Goal: Task Accomplishment & Management: Use online tool/utility

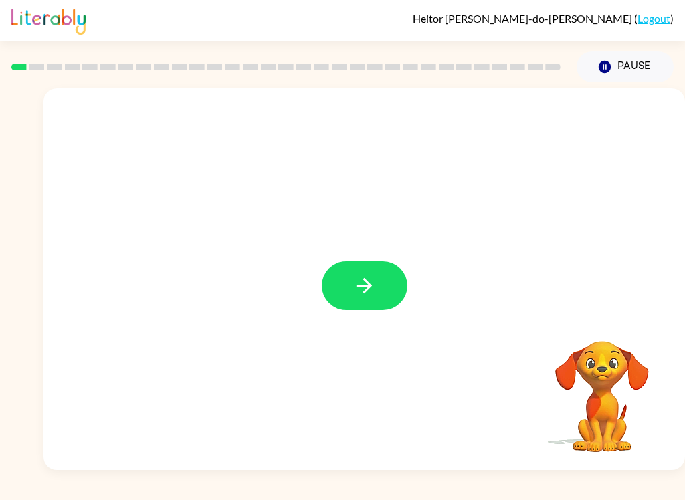
click at [360, 269] on button "button" at bounding box center [365, 285] width 86 height 49
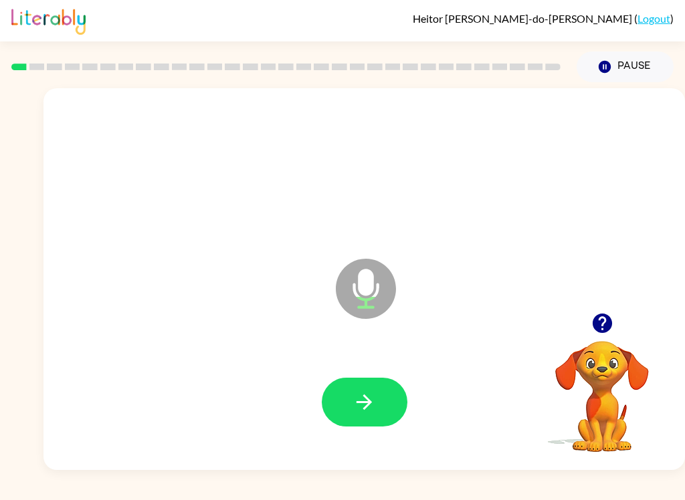
click at [359, 402] on icon "button" at bounding box center [363, 401] width 15 height 15
click at [400, 401] on button "button" at bounding box center [365, 402] width 86 height 49
click at [384, 394] on button "button" at bounding box center [365, 402] width 86 height 49
click at [372, 402] on icon "button" at bounding box center [363, 401] width 15 height 15
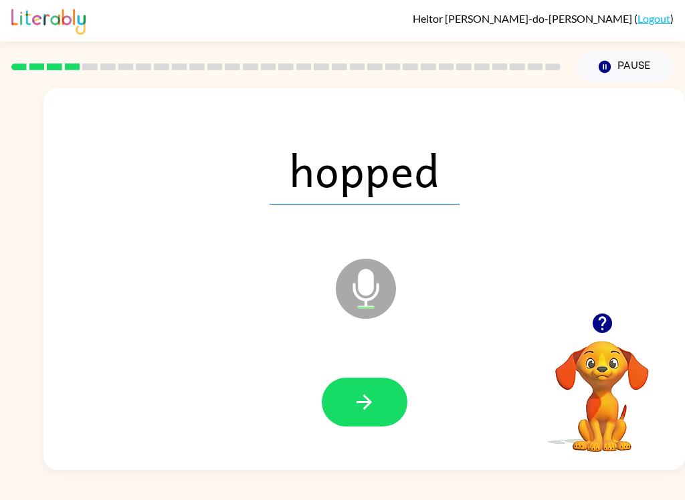
click at [370, 405] on icon "button" at bounding box center [363, 401] width 23 height 23
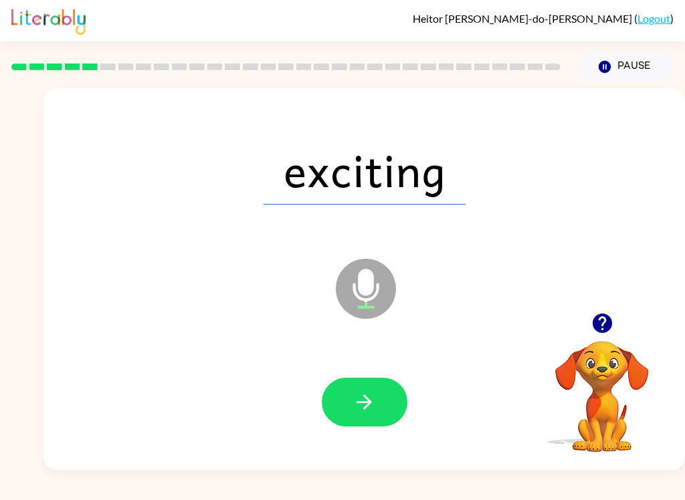
click at [375, 404] on icon "button" at bounding box center [363, 401] width 23 height 23
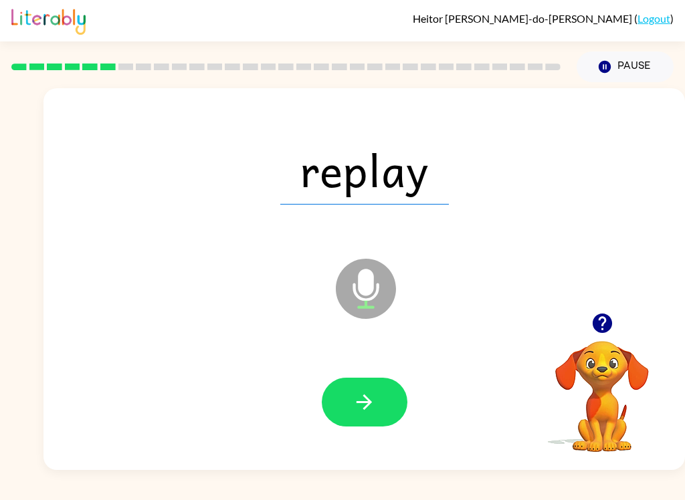
click at [359, 400] on icon "button" at bounding box center [363, 401] width 23 height 23
click at [370, 404] on icon "button" at bounding box center [363, 401] width 15 height 15
click at [373, 394] on icon "button" at bounding box center [363, 401] width 23 height 23
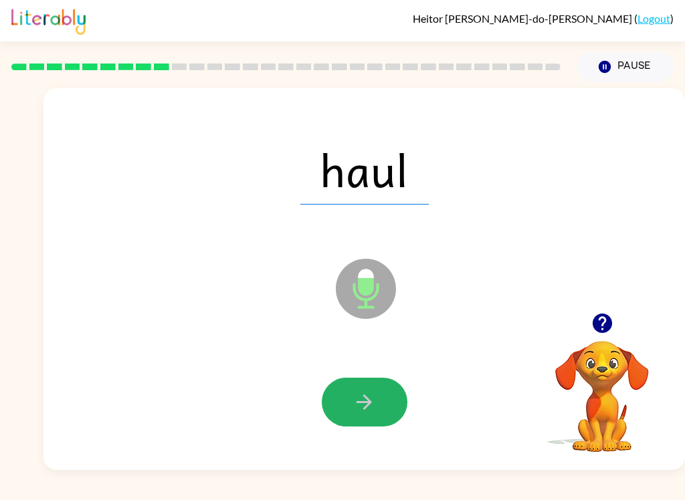
click at [368, 406] on icon "button" at bounding box center [363, 401] width 23 height 23
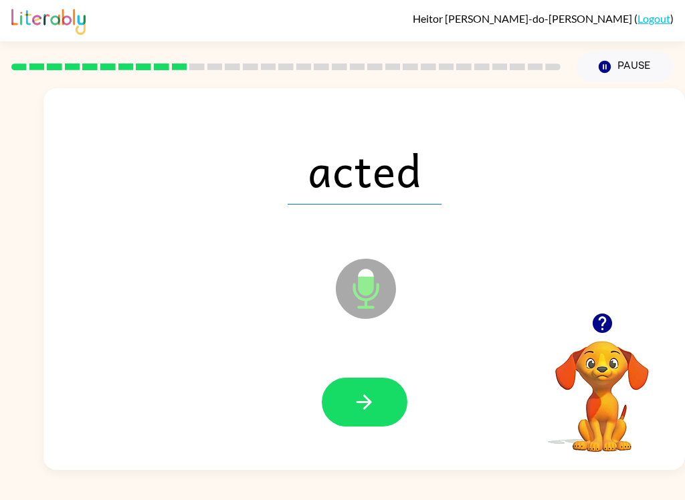
click at [372, 409] on icon "button" at bounding box center [363, 401] width 23 height 23
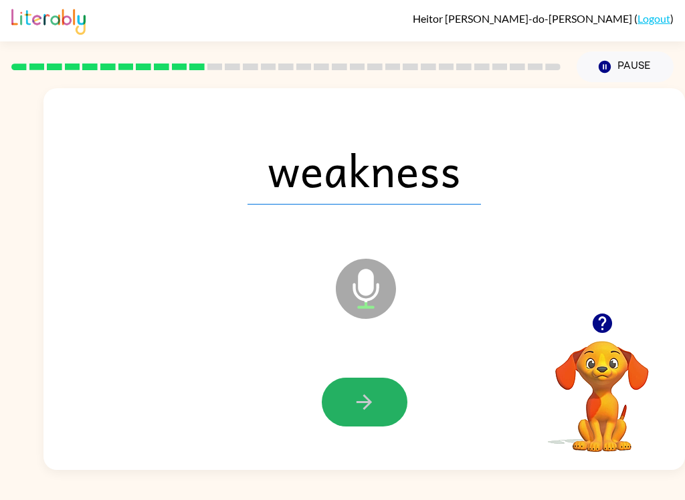
click at [384, 405] on button "button" at bounding box center [365, 402] width 86 height 49
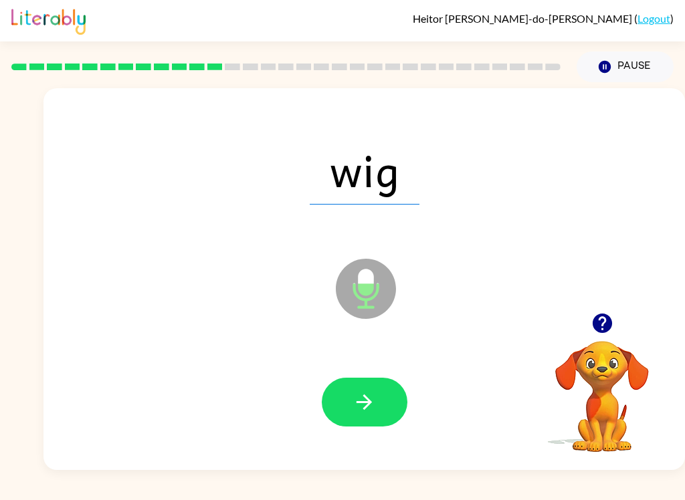
click at [383, 407] on button "button" at bounding box center [365, 402] width 86 height 49
click at [362, 390] on button "button" at bounding box center [365, 402] width 86 height 49
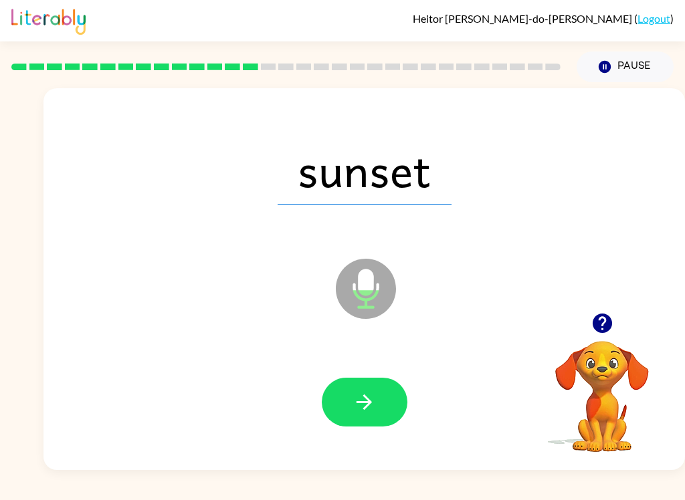
click at [354, 412] on icon "button" at bounding box center [363, 401] width 23 height 23
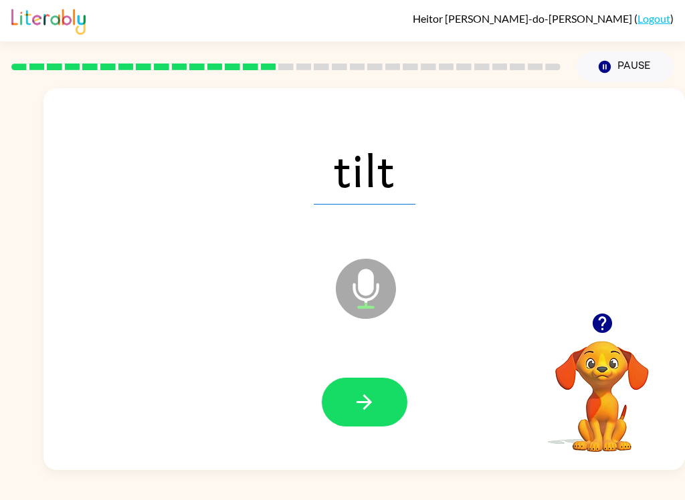
click at [398, 395] on button "button" at bounding box center [365, 402] width 86 height 49
click at [336, 408] on button "button" at bounding box center [365, 402] width 86 height 49
click at [375, 408] on icon "button" at bounding box center [363, 401] width 23 height 23
click at [359, 404] on icon "button" at bounding box center [363, 401] width 23 height 23
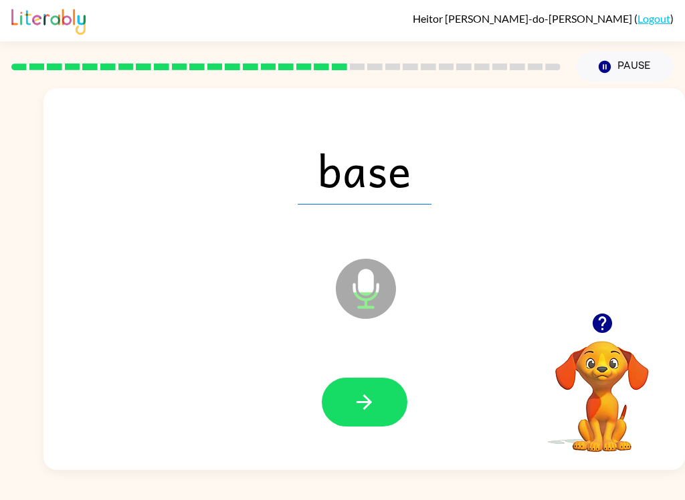
click at [367, 399] on icon "button" at bounding box center [363, 401] width 15 height 15
click at [398, 412] on button "button" at bounding box center [365, 402] width 86 height 49
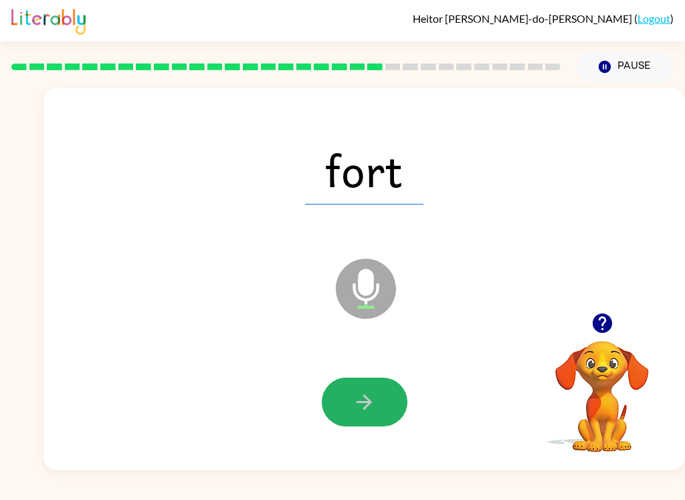
click at [364, 397] on icon "button" at bounding box center [363, 401] width 23 height 23
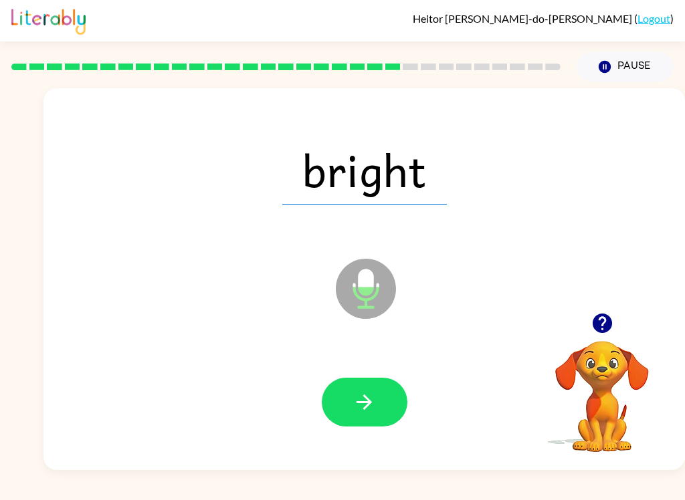
click at [369, 394] on icon "button" at bounding box center [363, 401] width 23 height 23
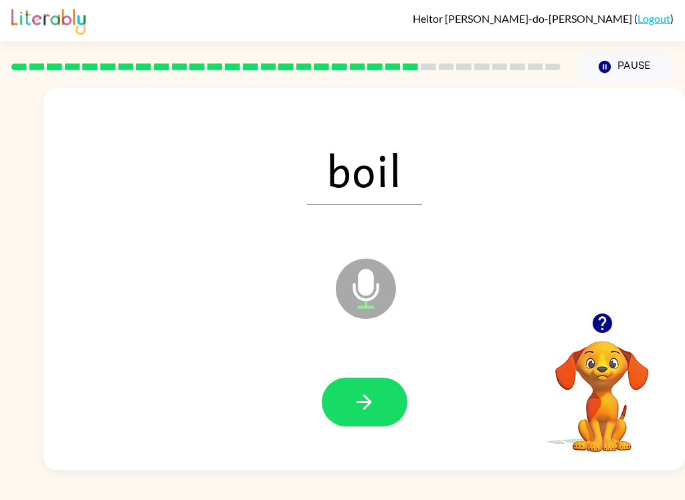
click at [374, 396] on icon "button" at bounding box center [363, 401] width 23 height 23
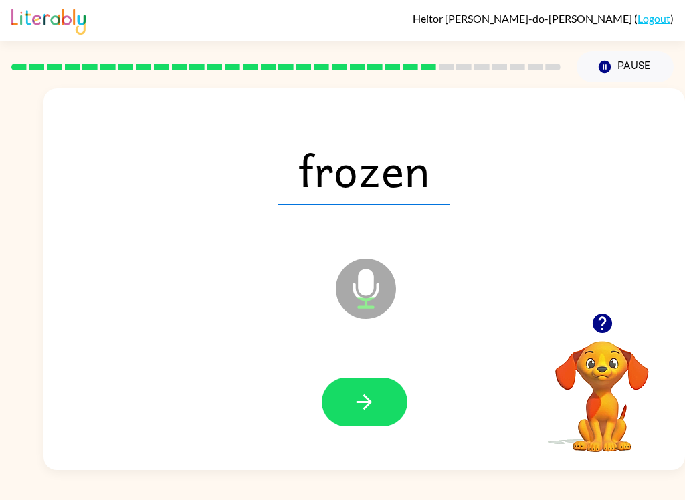
click at [380, 392] on button "button" at bounding box center [365, 402] width 86 height 49
click at [368, 398] on icon "button" at bounding box center [363, 401] width 23 height 23
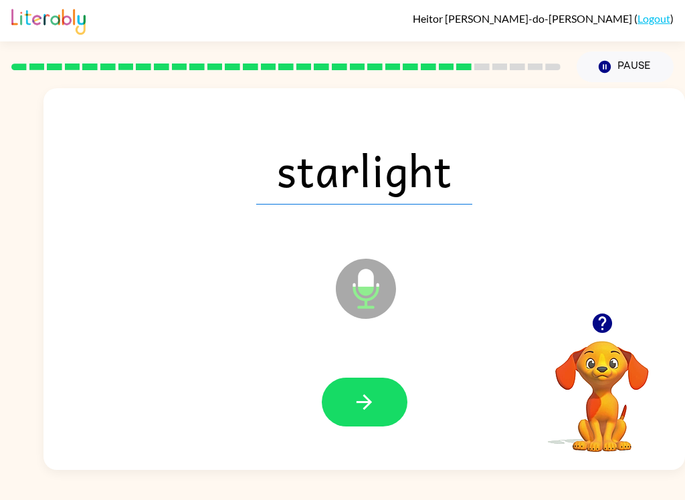
click at [360, 398] on icon "button" at bounding box center [363, 401] width 23 height 23
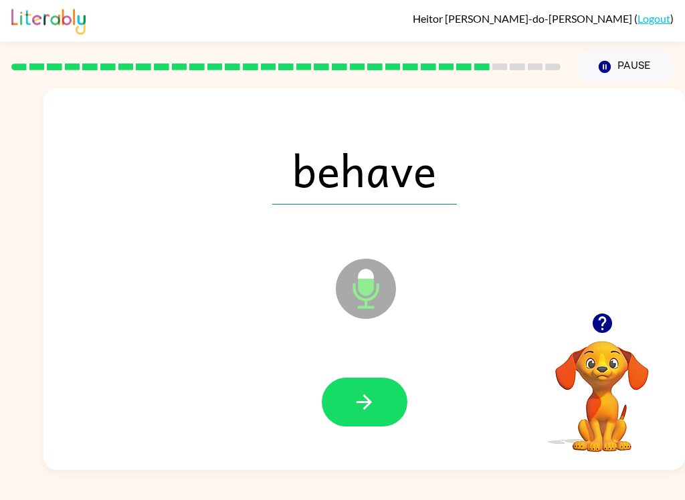
click at [358, 393] on icon "button" at bounding box center [363, 401] width 23 height 23
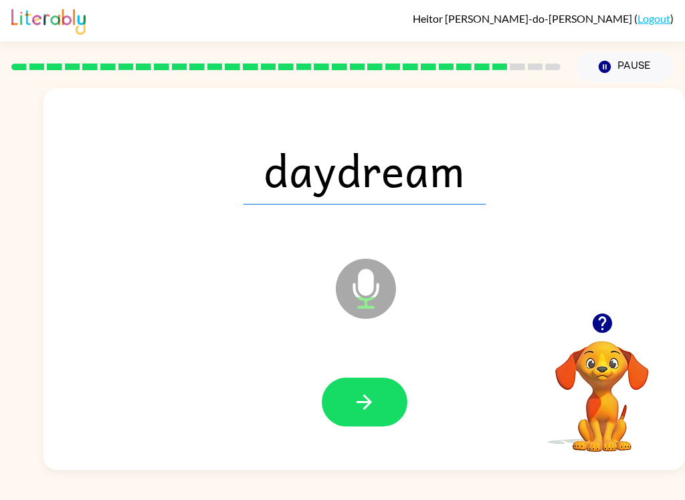
click at [368, 396] on icon "button" at bounding box center [363, 401] width 23 height 23
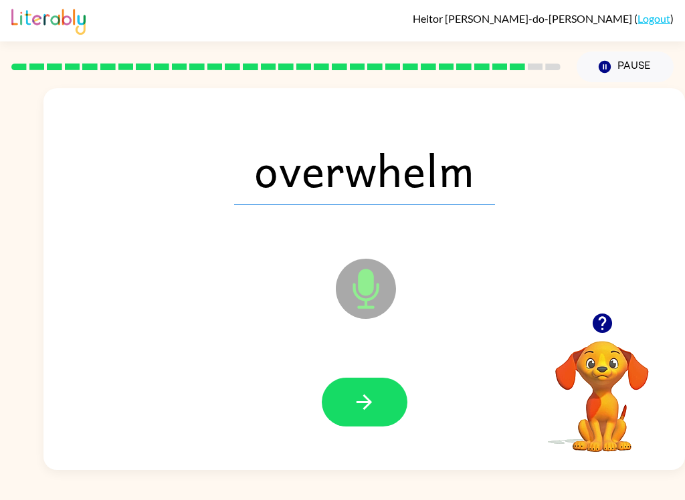
click at [350, 417] on button "button" at bounding box center [365, 402] width 86 height 49
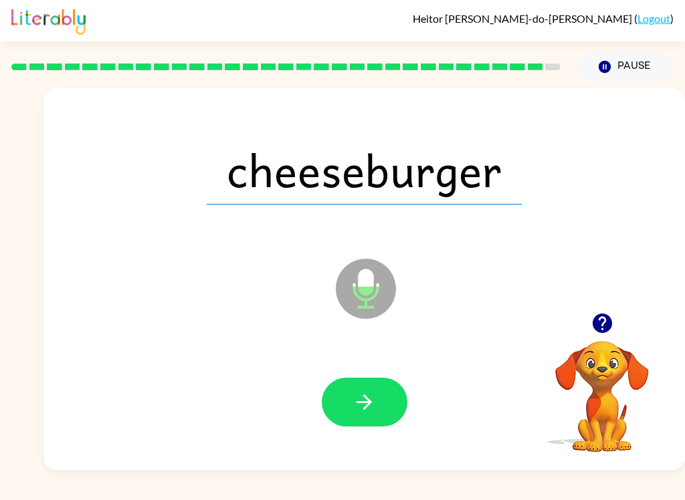
click at [351, 411] on button "button" at bounding box center [365, 402] width 86 height 49
